Goal: Share content: Share content

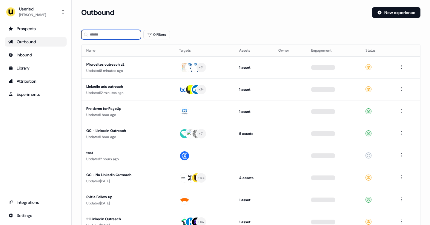
click at [119, 33] on input at bounding box center [111, 35] width 60 height 10
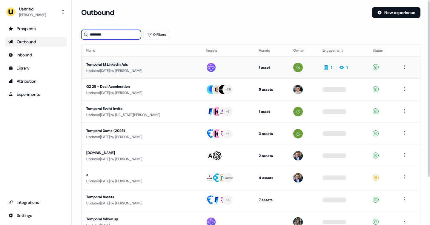
type input "********"
click at [151, 69] on div "Updated [DATE] by [PERSON_NAME]" at bounding box center [141, 71] width 110 height 6
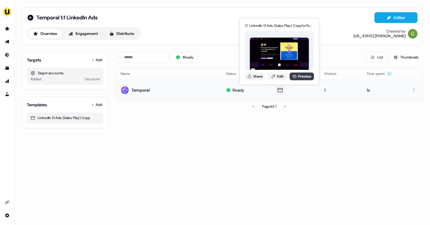
click at [304, 78] on link "Preview" at bounding box center [302, 77] width 24 height 8
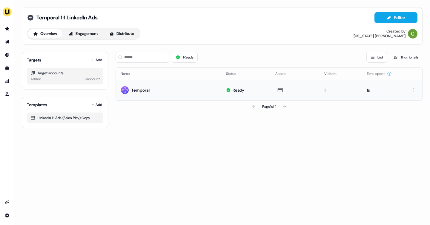
click at [30, 17] on icon at bounding box center [30, 18] width 6 height 6
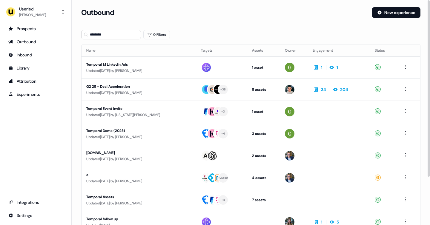
click at [140, 108] on div "Temporal Event Invite" at bounding box center [138, 109] width 105 height 6
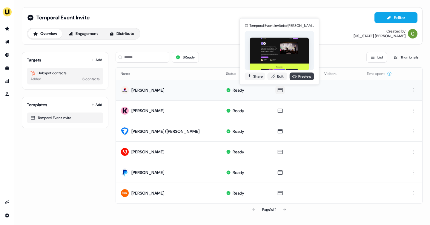
click at [302, 75] on link "Preview" at bounding box center [302, 77] width 24 height 8
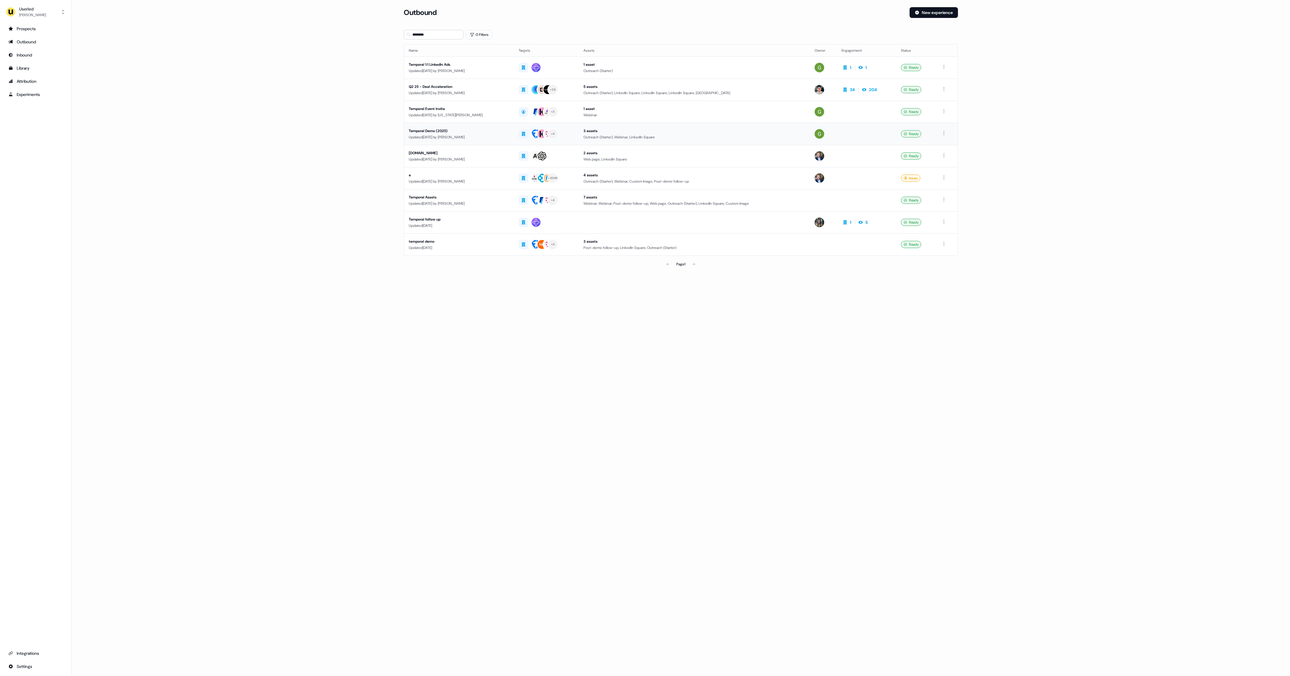
click at [430, 128] on td "Temporal Demo (2025) Updated [DATE] by [PERSON_NAME]" at bounding box center [459, 134] width 110 height 22
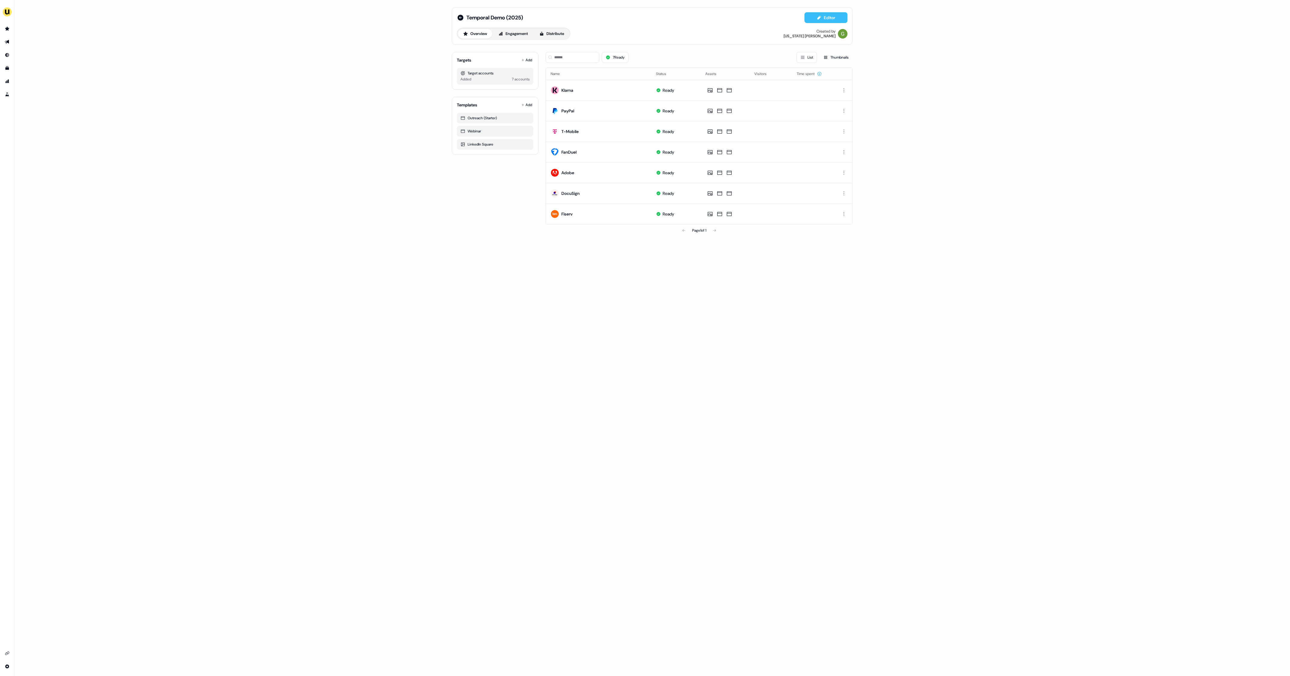
click at [430, 16] on icon at bounding box center [819, 17] width 5 height 5
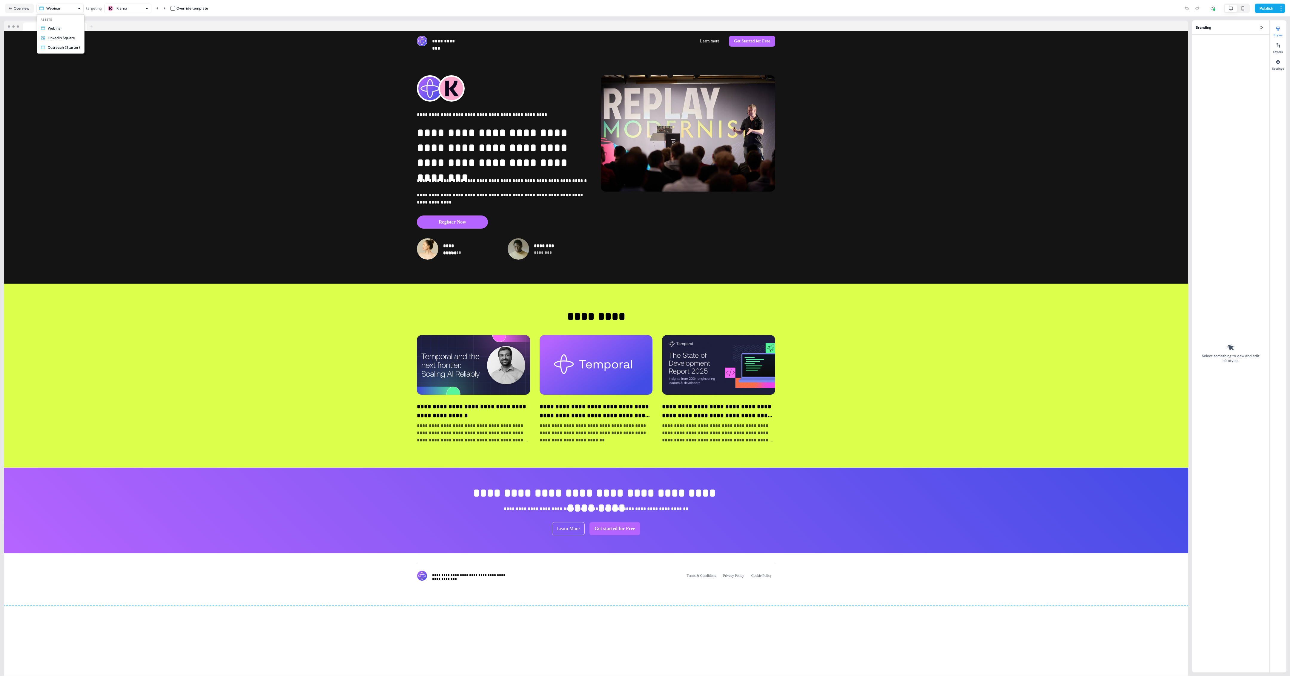
click at [62, 6] on html "**********" at bounding box center [645, 338] width 1290 height 676
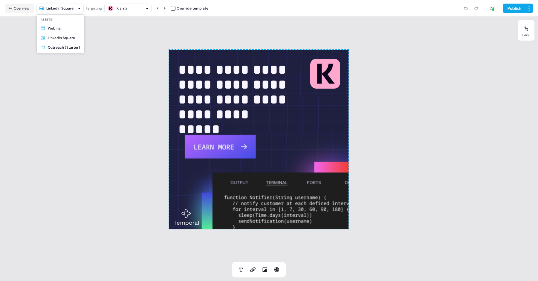
click at [72, 9] on html "**********" at bounding box center [269, 140] width 538 height 281
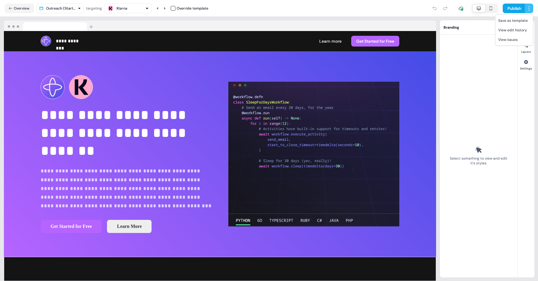
click at [430, 8] on html "**********" at bounding box center [269, 140] width 538 height 281
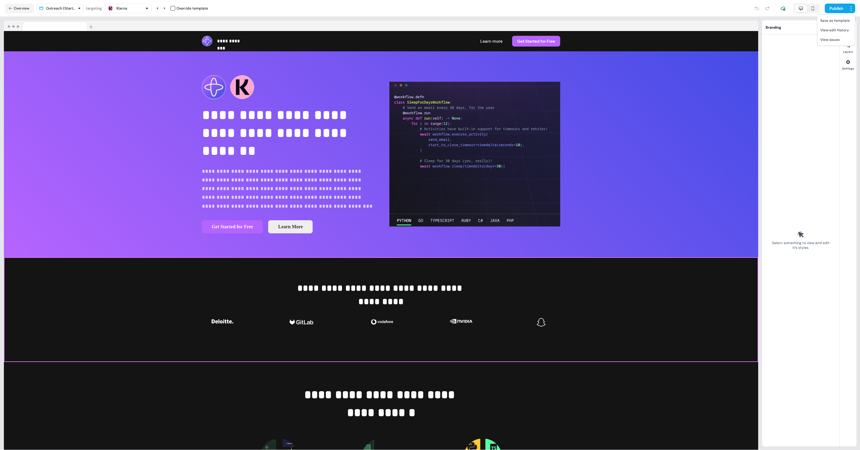
click at [430, 225] on html "**********" at bounding box center [430, 225] width 860 height 450
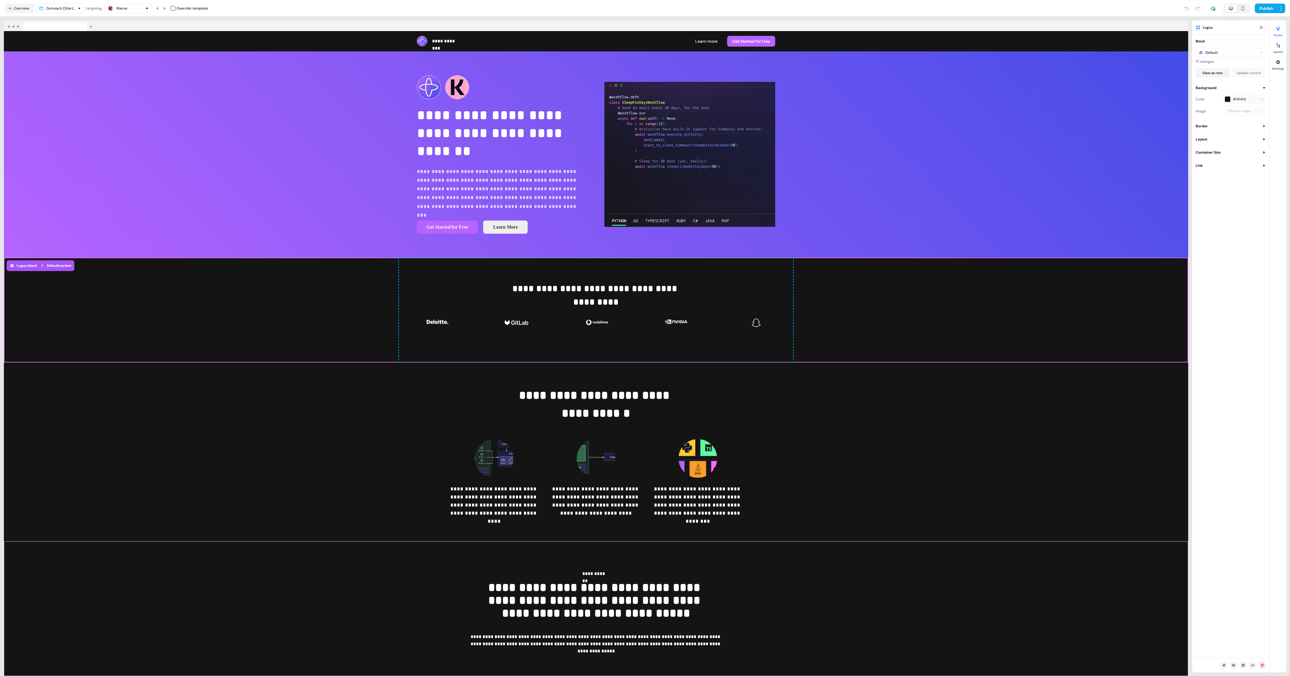
click at [430, 225] on div "Block Default 17 changes Save as new Update current Background Color #141414 Im…" at bounding box center [1230, 346] width 77 height 623
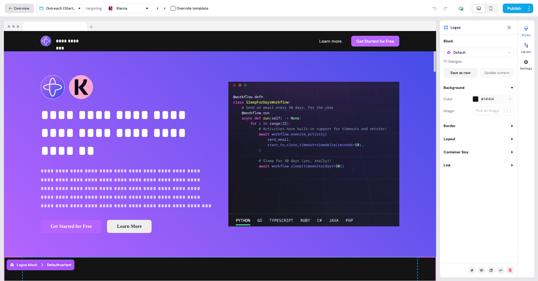
click at [15, 10] on button "Overview" at bounding box center [19, 9] width 29 height 10
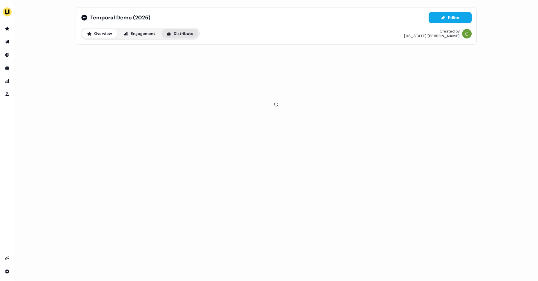
click at [176, 32] on button "Distribute" at bounding box center [179, 34] width 37 height 10
click at [84, 50] on link "LinkedIn Ads" at bounding box center [93, 53] width 35 height 11
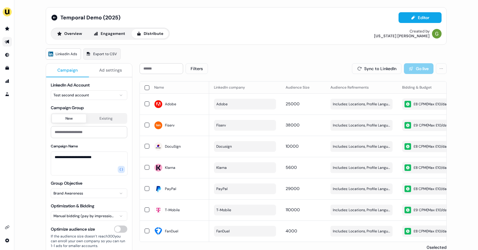
click at [102, 73] on button "Ad settings" at bounding box center [110, 71] width 43 height 14
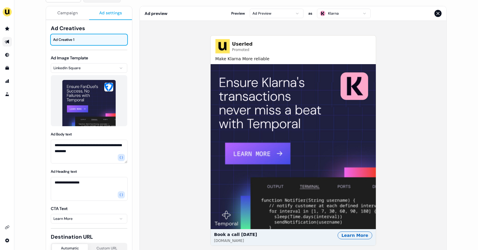
scroll to position [58, 0]
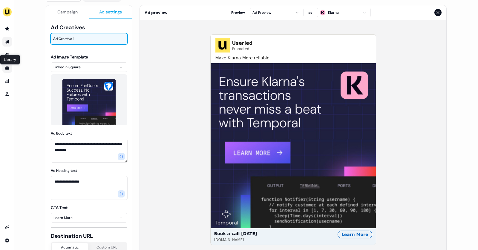
click at [9, 70] on icon "Go to templates" at bounding box center [7, 68] width 5 height 5
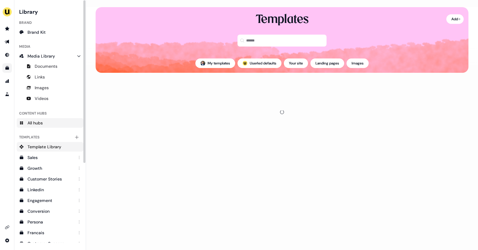
click at [41, 125] on span "All hubs" at bounding box center [34, 123] width 15 height 6
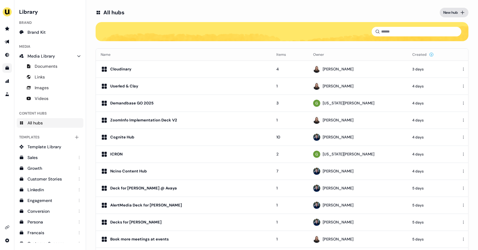
click at [430, 10] on div "New hub" at bounding box center [450, 13] width 14 height 6
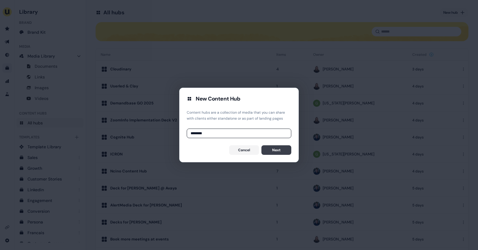
type input "********"
click at [283, 152] on button "Next" at bounding box center [276, 150] width 30 height 10
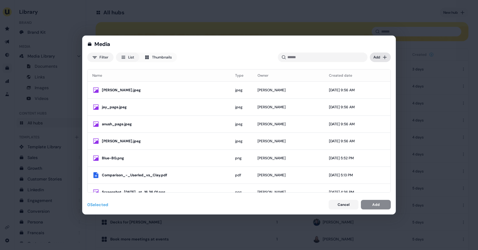
click at [377, 57] on div "Media Filter List Thumbnails Uploaded Add Name Type Owner Created date [PERSON_…" at bounding box center [239, 125] width 478 height 250
click at [370, 69] on div "Upload files" at bounding box center [371, 70] width 35 height 10
click at [377, 58] on div "Media Filter List Thumbnails Uploaded Add Name Type Owner Created date [PERSON_…" at bounding box center [239, 125] width 478 height 250
click at [371, 71] on div "Upload files" at bounding box center [371, 70] width 35 height 10
click at [381, 57] on div "Media Filter List Thumbnails Uploaded Add Name Type Owner Created date [PERSON_…" at bounding box center [239, 125] width 478 height 250
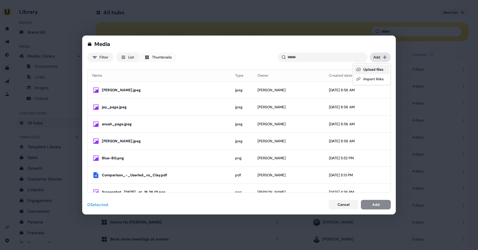
click at [375, 72] on div "Upload files" at bounding box center [371, 70] width 35 height 10
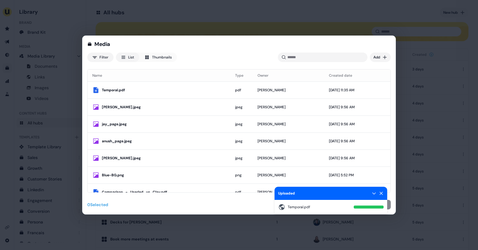
click at [382, 193] on icon at bounding box center [381, 193] width 3 height 3
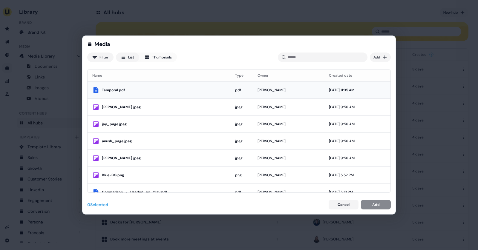
click at [222, 89] on div "Temporal.pdf" at bounding box center [164, 90] width 124 height 6
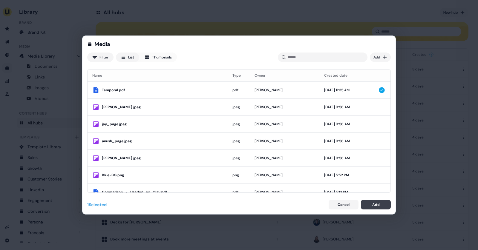
click at [377, 206] on div "Add" at bounding box center [375, 205] width 7 height 6
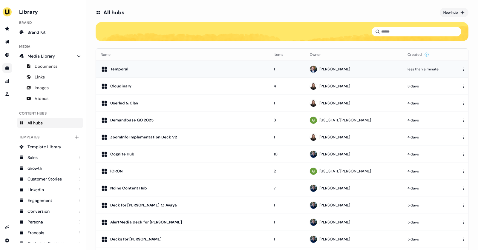
click at [253, 70] on div "Temporal" at bounding box center [182, 69] width 163 height 7
click at [430, 68] on html "For the best experience switch devices to a bigger screen. Go to [DOMAIN_NAME] …" at bounding box center [239, 125] width 478 height 250
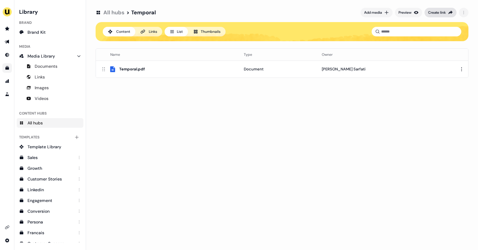
click at [430, 13] on div "Create link" at bounding box center [437, 13] width 18 height 6
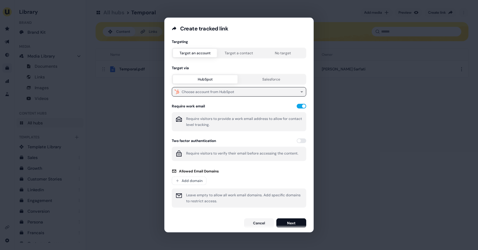
click at [215, 89] on div "Choose account from HubSpot" at bounding box center [208, 92] width 53 height 6
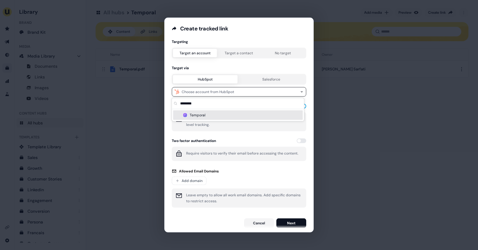
type input "********"
click at [207, 117] on div "Temporal" at bounding box center [238, 116] width 130 height 10
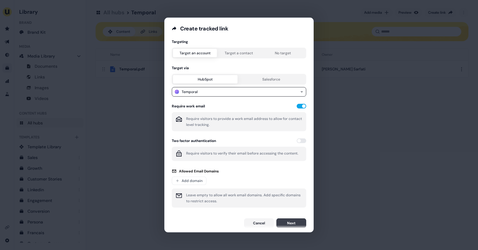
click at [290, 222] on button "Next" at bounding box center [291, 224] width 30 height 10
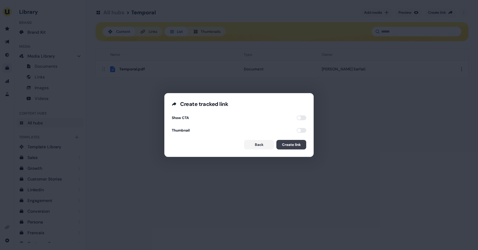
click at [294, 143] on button "Create link" at bounding box center [291, 145] width 30 height 10
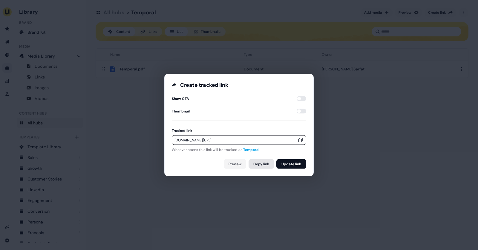
click at [259, 164] on button "Copy link" at bounding box center [261, 165] width 25 height 10
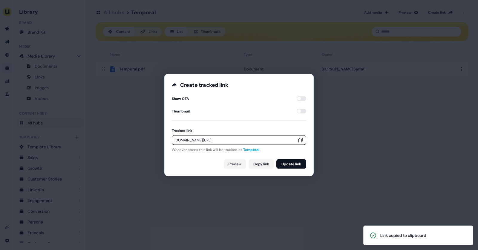
click at [176, 61] on div "Create tracked link Show CTA Thumbnail Tracked link [DOMAIN_NAME][URL] Whoever …" at bounding box center [239, 125] width 478 height 250
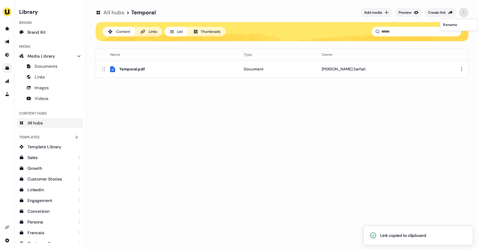
click at [430, 13] on html "Link copied to clipboard For the best experience switch devices to a bigger scr…" at bounding box center [239, 125] width 478 height 250
click at [430, 59] on html "For the best experience switch devices to a bigger screen. Go to [DOMAIN_NAME] …" at bounding box center [239, 125] width 478 height 250
click at [383, 9] on button "Add media" at bounding box center [377, 13] width 32 height 10
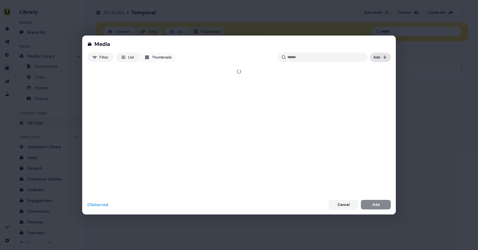
click at [384, 54] on div "Media Filter List Thumbnails Uploaded Add 0 Selected Cancel Add" at bounding box center [239, 125] width 478 height 250
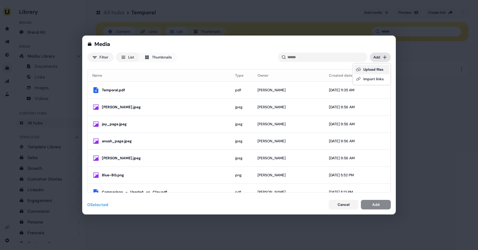
click at [374, 72] on div "Upload files" at bounding box center [371, 70] width 35 height 10
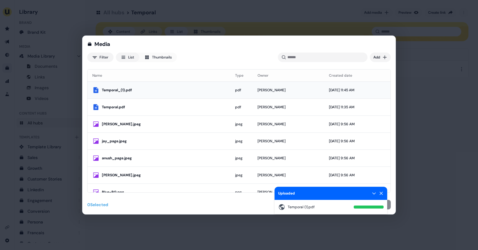
click at [220, 93] on div "Temporal_(1).pdf" at bounding box center [158, 90] width 133 height 7
click at [388, 204] on button "Add" at bounding box center [376, 205] width 30 height 10
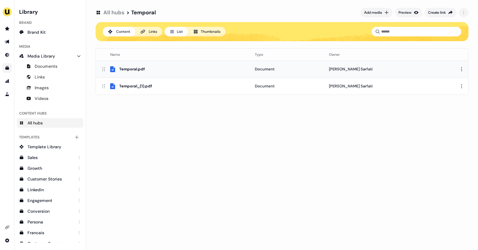
click at [430, 68] on html "For the best experience switch devices to a bigger screen. Go to [DOMAIN_NAME] …" at bounding box center [239, 125] width 478 height 250
click at [430, 97] on div "Remove" at bounding box center [458, 99] width 35 height 10
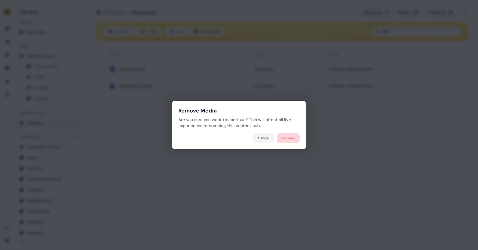
click at [287, 143] on button "Remove" at bounding box center [288, 139] width 23 height 10
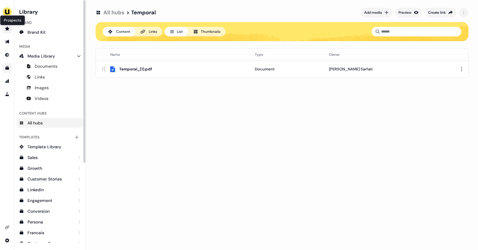
click at [9, 27] on icon "Go to prospects" at bounding box center [7, 28] width 5 height 5
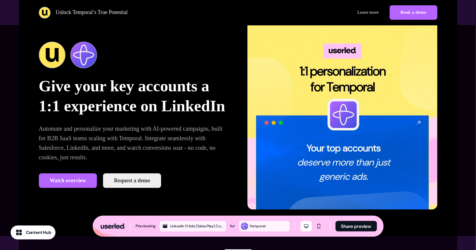
scroll to position [29, 0]
